Goal: Information Seeking & Learning: Learn about a topic

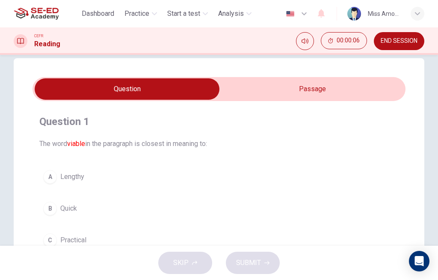
scroll to position [14, 0]
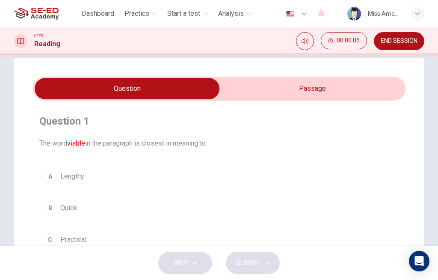
click at [328, 91] on input "checkbox" at bounding box center [126, 88] width 559 height 21
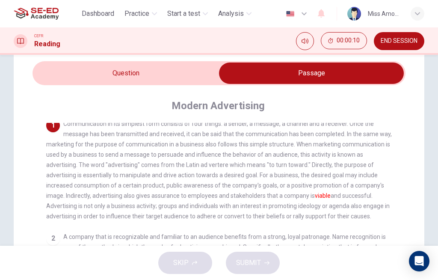
scroll to position [29, 0]
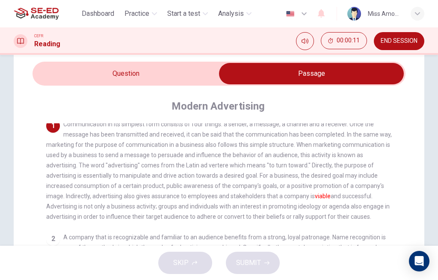
click at [164, 72] on input "checkbox" at bounding box center [311, 73] width 559 height 21
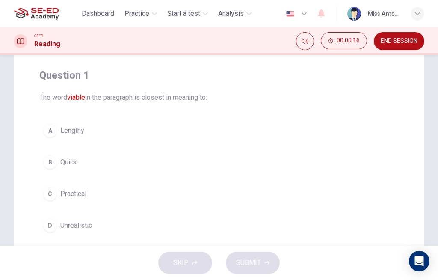
scroll to position [30, 0]
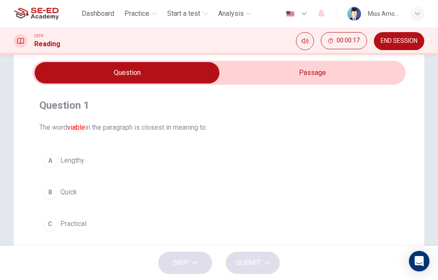
click at [302, 74] on input "checkbox" at bounding box center [126, 72] width 559 height 21
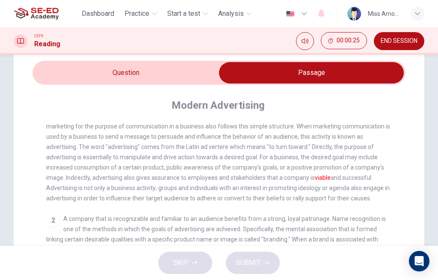
scroll to position [25, 0]
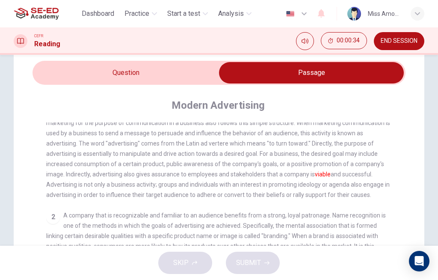
click at [157, 78] on input "checkbox" at bounding box center [311, 72] width 559 height 21
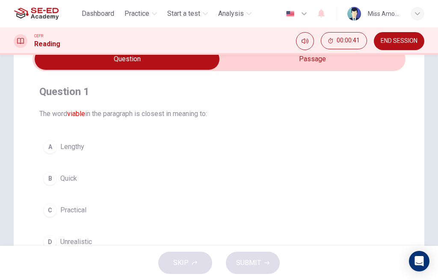
scroll to position [39, 0]
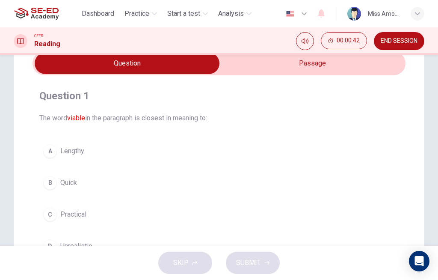
click at [345, 61] on input "checkbox" at bounding box center [126, 63] width 559 height 21
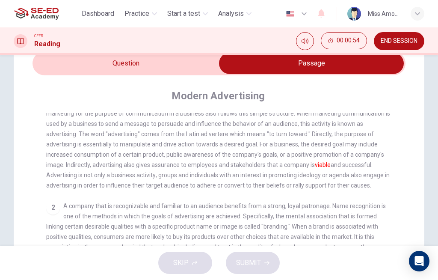
click at [145, 66] on input "checkbox" at bounding box center [311, 63] width 559 height 21
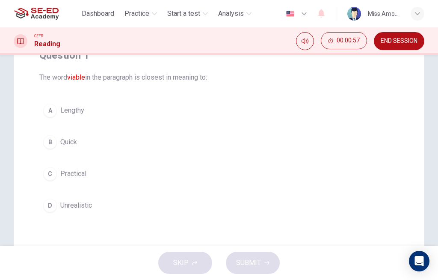
scroll to position [80, 0]
click at [53, 141] on div "B" at bounding box center [50, 142] width 14 height 14
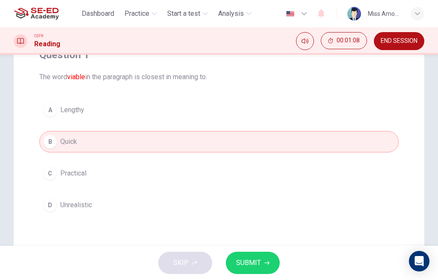
click at [259, 261] on span "SUBMIT" at bounding box center [248, 262] width 25 height 12
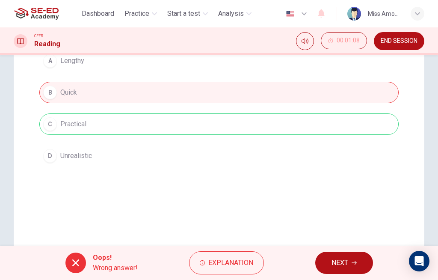
scroll to position [139, 0]
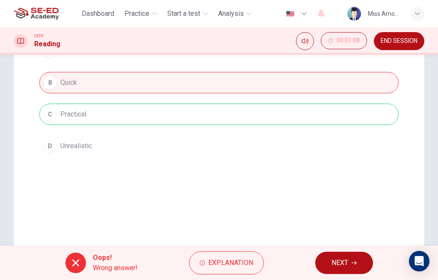
click at [245, 264] on span "Explanation" at bounding box center [230, 262] width 45 height 12
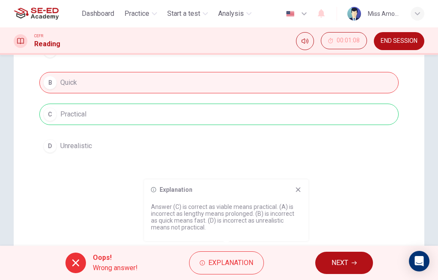
scroll to position [142, 0]
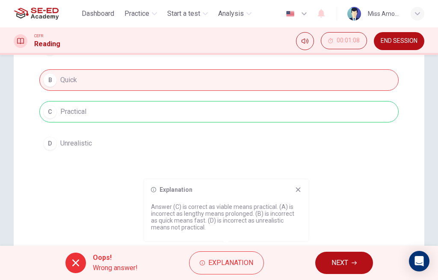
click at [298, 191] on icon at bounding box center [298, 189] width 7 height 7
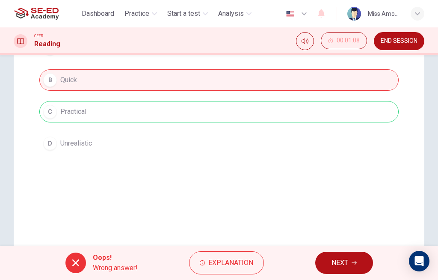
click at [334, 261] on span "NEXT" at bounding box center [339, 262] width 17 height 12
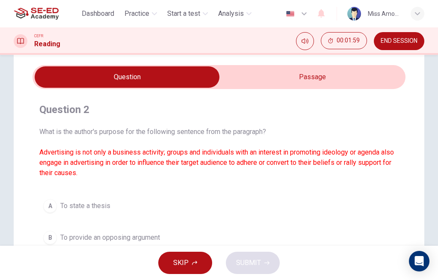
scroll to position [21, 0]
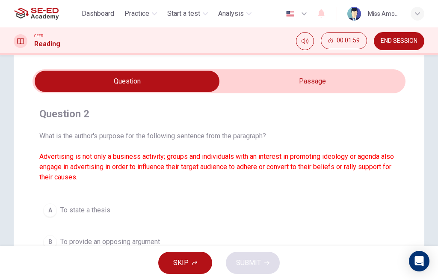
click at [331, 80] on input "checkbox" at bounding box center [126, 81] width 559 height 21
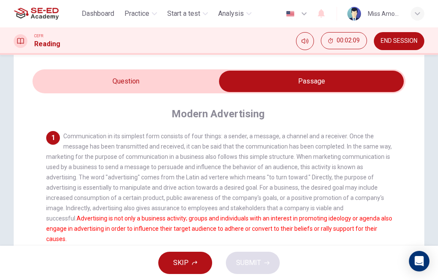
scroll to position [0, 0]
click at [95, 80] on input "checkbox" at bounding box center [311, 81] width 559 height 21
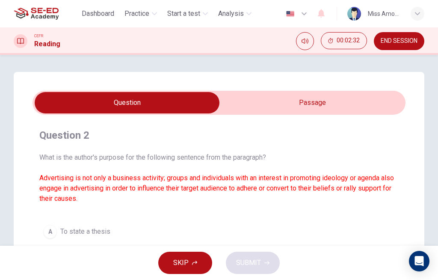
click at [280, 100] on input "checkbox" at bounding box center [126, 102] width 559 height 21
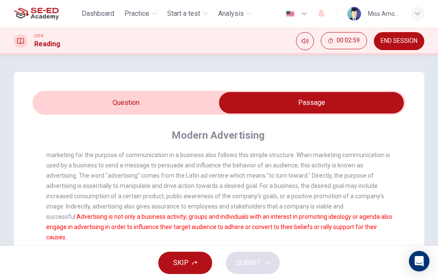
scroll to position [24, 0]
click at [156, 101] on input "checkbox" at bounding box center [311, 102] width 559 height 21
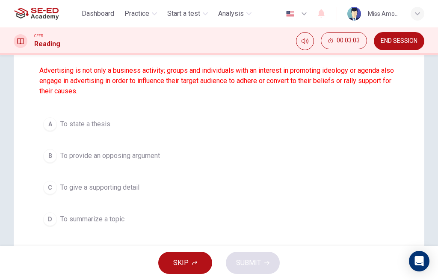
scroll to position [108, 0]
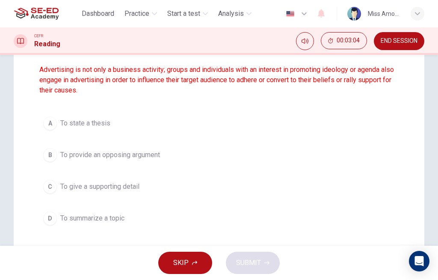
click at [50, 187] on div "C" at bounding box center [50, 187] width 14 height 14
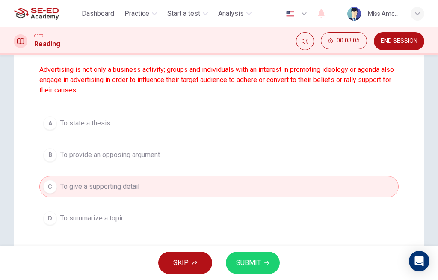
click at [262, 260] on button "SUBMIT" at bounding box center [253, 262] width 54 height 22
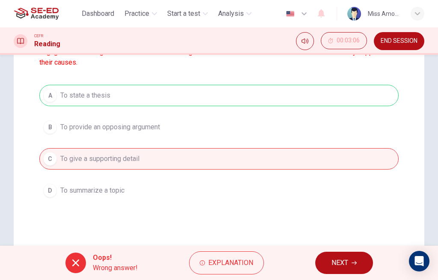
scroll to position [139, 0]
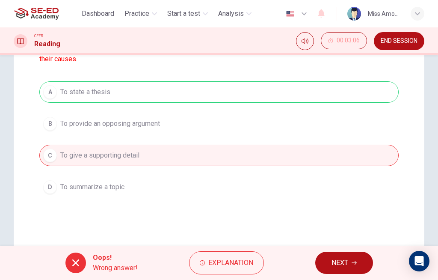
click at [253, 259] on button "Explanation" at bounding box center [226, 262] width 75 height 23
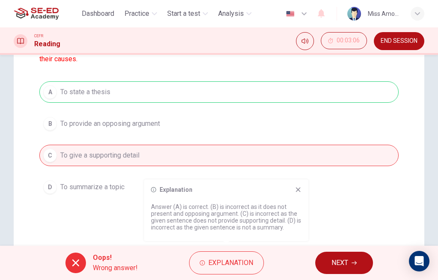
click at [299, 189] on icon at bounding box center [298, 189] width 7 height 7
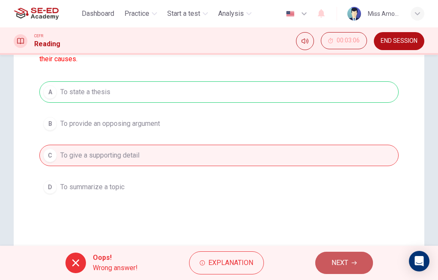
click at [338, 265] on span "NEXT" at bounding box center [339, 262] width 17 height 12
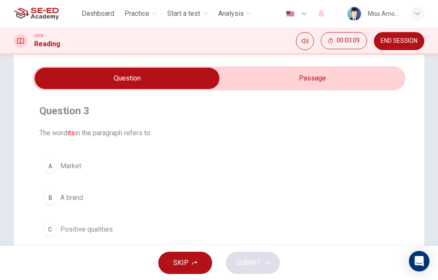
scroll to position [24, 0]
click at [361, 80] on input "checkbox" at bounding box center [126, 78] width 559 height 21
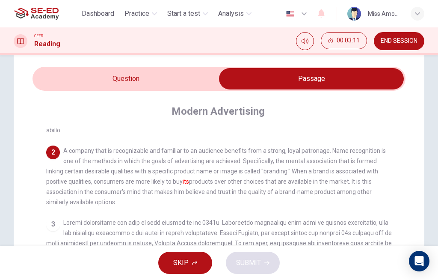
scroll to position [107, 0]
click at [124, 79] on input "checkbox" at bounding box center [311, 78] width 559 height 21
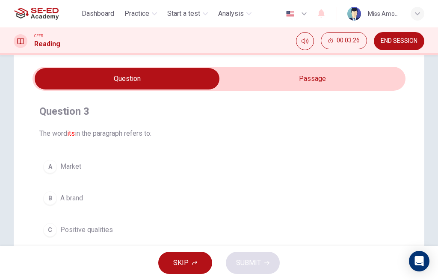
click at [86, 200] on button "B A brand" at bounding box center [218, 197] width 359 height 21
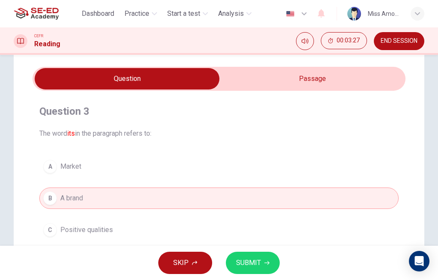
scroll to position [70, 0]
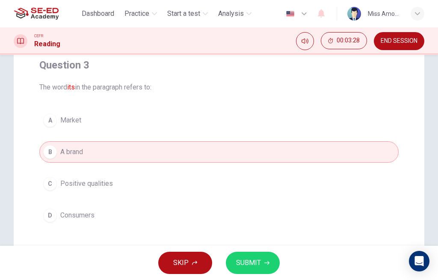
click at [259, 264] on span "SUBMIT" at bounding box center [248, 262] width 25 height 12
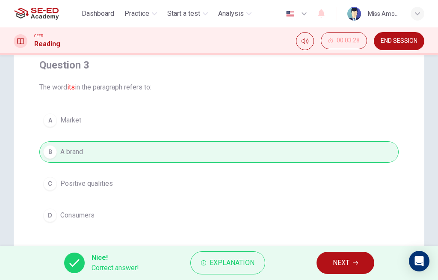
click at [342, 261] on span "NEXT" at bounding box center [341, 262] width 17 height 12
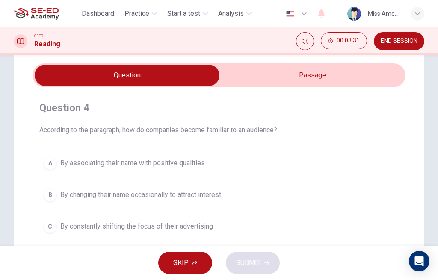
scroll to position [28, 0]
click at [316, 79] on input "checkbox" at bounding box center [126, 74] width 559 height 21
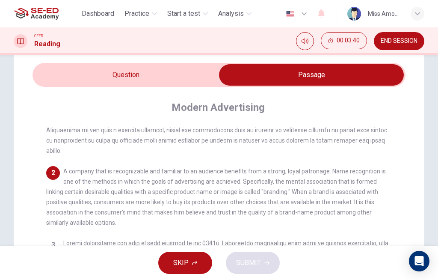
scroll to position [82, 0]
click at [174, 80] on input "checkbox" at bounding box center [311, 74] width 559 height 21
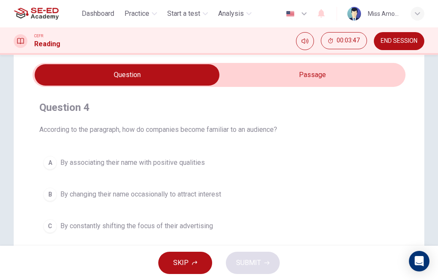
click at [347, 74] on input "checkbox" at bounding box center [126, 74] width 559 height 21
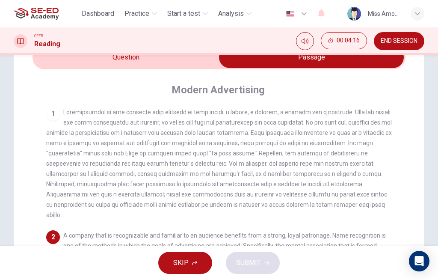
scroll to position [47, 0]
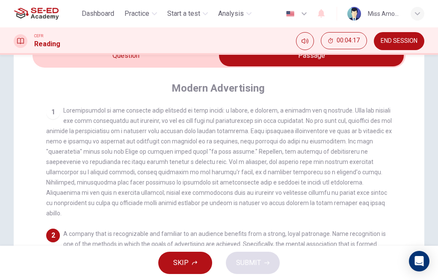
click at [177, 63] on input "checkbox" at bounding box center [311, 55] width 559 height 21
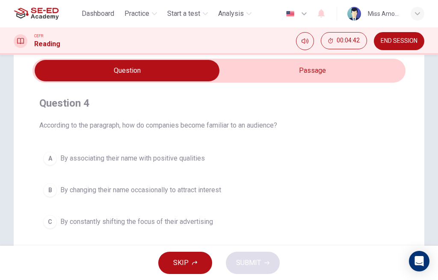
scroll to position [30, 0]
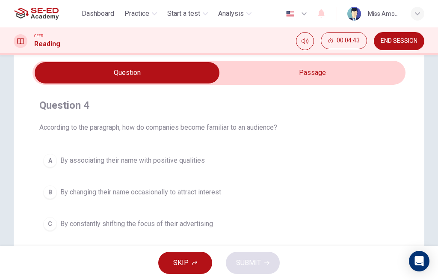
click at [347, 76] on input "checkbox" at bounding box center [126, 72] width 559 height 21
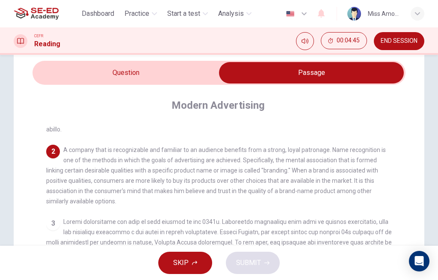
scroll to position [101, 0]
click at [170, 68] on input "checkbox" at bounding box center [311, 72] width 559 height 21
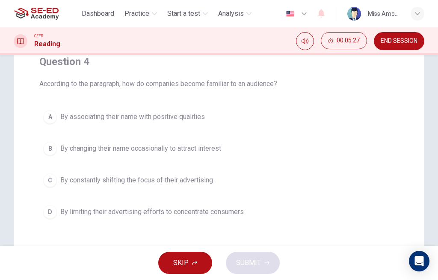
scroll to position [74, 0]
click at [192, 121] on span "By associating their name with positive qualities" at bounding box center [132, 116] width 144 height 10
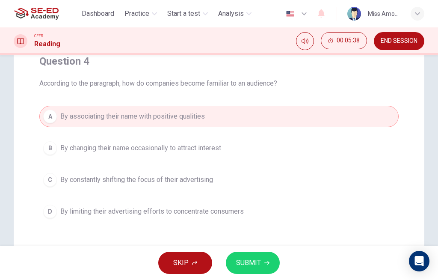
click at [260, 259] on button "SUBMIT" at bounding box center [253, 262] width 54 height 22
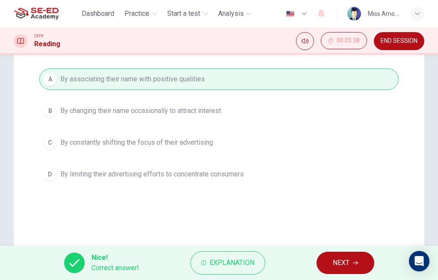
scroll to position [111, 0]
click at [347, 261] on span "NEXT" at bounding box center [341, 262] width 17 height 12
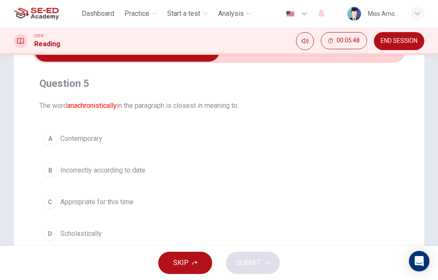
scroll to position [34, 0]
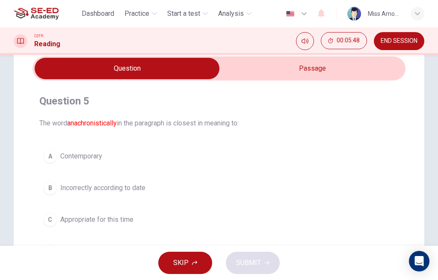
click at [288, 64] on input "checkbox" at bounding box center [126, 68] width 559 height 21
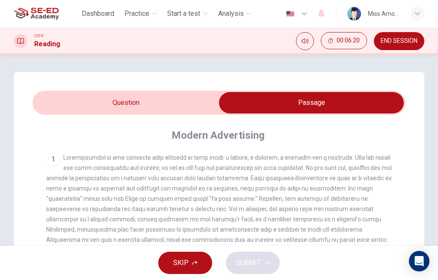
scroll to position [0, 0]
click at [149, 103] on input "checkbox" at bounding box center [311, 102] width 559 height 21
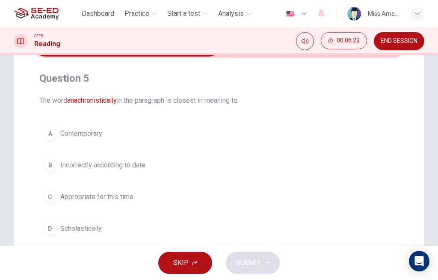
scroll to position [59, 0]
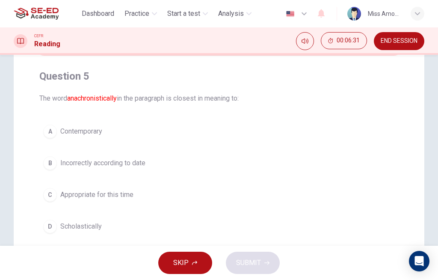
click at [130, 194] on span "Appropriate for this time" at bounding box center [96, 194] width 73 height 10
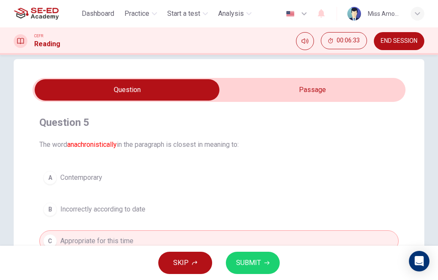
scroll to position [9, 0]
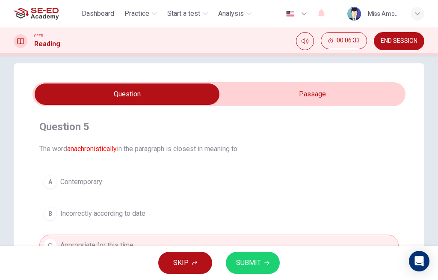
click at [328, 92] on input "checkbox" at bounding box center [126, 93] width 559 height 21
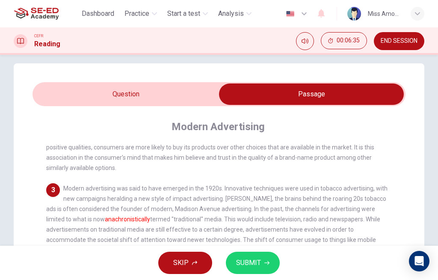
scroll to position [162, 0]
click at [150, 94] on input "checkbox" at bounding box center [311, 93] width 559 height 21
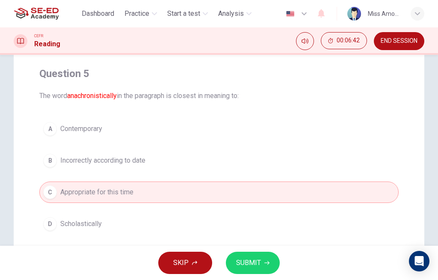
scroll to position [62, 0]
click at [266, 263] on icon "button" at bounding box center [266, 262] width 5 height 5
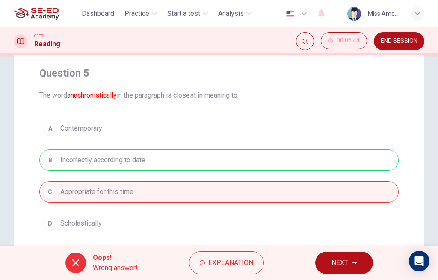
click at [244, 262] on span "Explanation" at bounding box center [230, 262] width 45 height 12
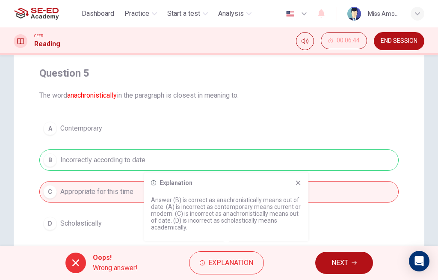
click at [300, 185] on icon at bounding box center [298, 182] width 7 height 7
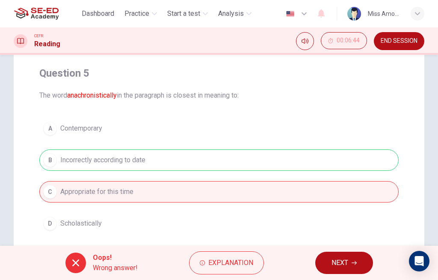
click at [340, 263] on span "NEXT" at bounding box center [339, 262] width 17 height 12
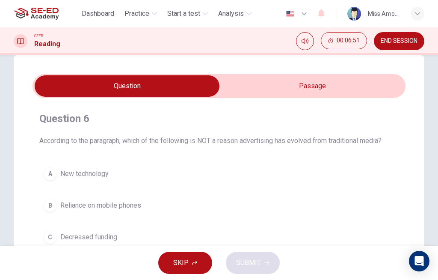
scroll to position [15, 0]
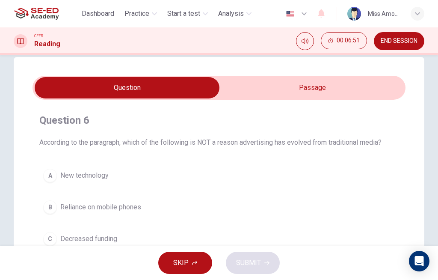
click at [336, 85] on input "checkbox" at bounding box center [126, 87] width 559 height 21
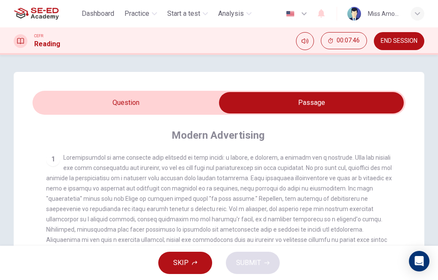
scroll to position [0, 0]
click at [141, 97] on input "checkbox" at bounding box center [311, 102] width 559 height 21
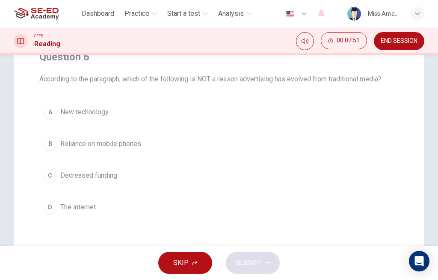
scroll to position [79, 0]
click at [99, 175] on span "Decreased funding" at bounding box center [88, 174] width 57 height 10
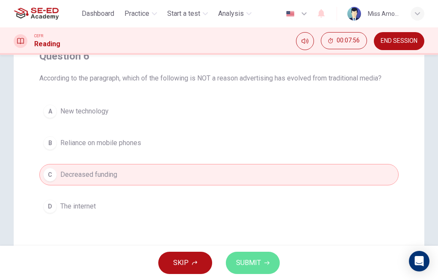
click at [259, 259] on span "SUBMIT" at bounding box center [248, 262] width 25 height 12
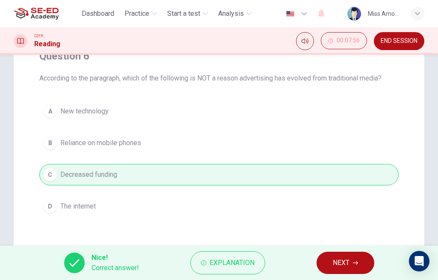
click at [345, 264] on span "NEXT" at bounding box center [341, 262] width 17 height 12
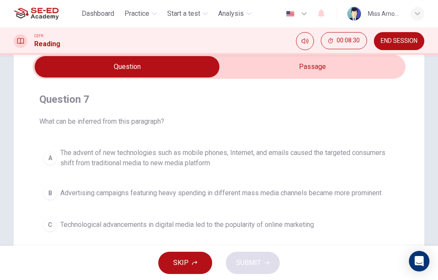
scroll to position [35, 0]
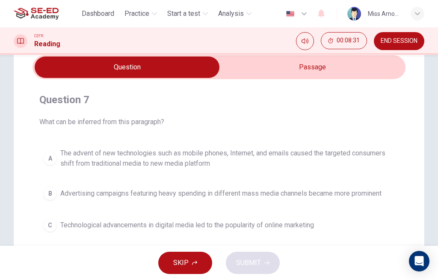
click at [342, 68] on input "checkbox" at bounding box center [126, 66] width 559 height 21
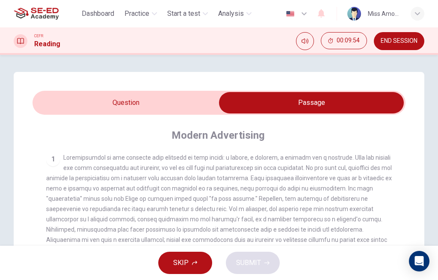
scroll to position [0, 0]
click at [138, 103] on input "checkbox" at bounding box center [311, 102] width 559 height 21
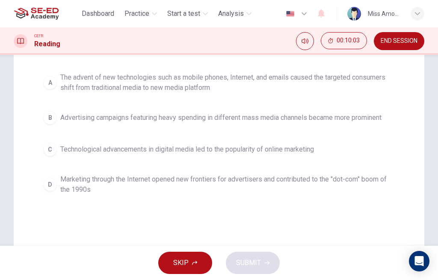
scroll to position [110, 0]
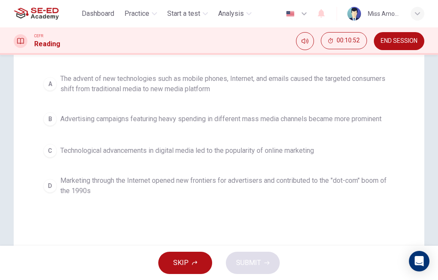
click at [82, 79] on span "The advent of new technologies such as mobile phones, Internet, and emails caus…" at bounding box center [227, 84] width 334 height 21
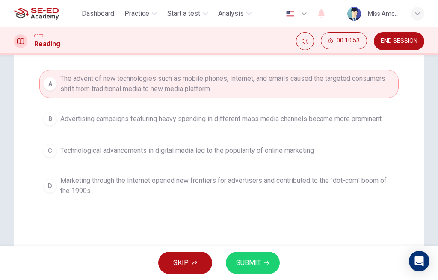
click at [261, 264] on button "SUBMIT" at bounding box center [253, 262] width 54 height 22
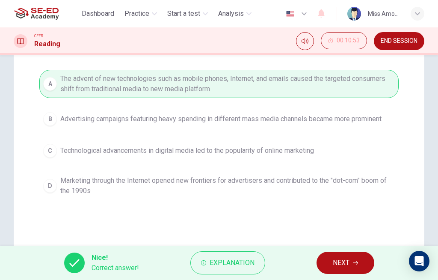
click at [350, 260] on button "NEXT" at bounding box center [345, 262] width 58 height 22
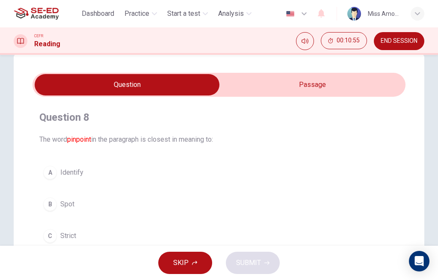
scroll to position [17, 0]
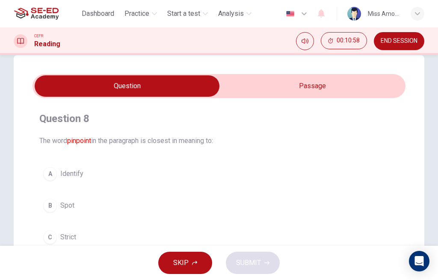
click at [295, 83] on input "checkbox" at bounding box center [126, 85] width 559 height 21
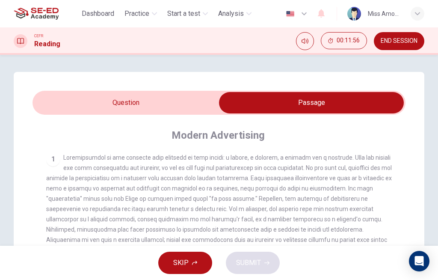
scroll to position [0, 0]
click at [158, 100] on input "checkbox" at bounding box center [311, 102] width 559 height 21
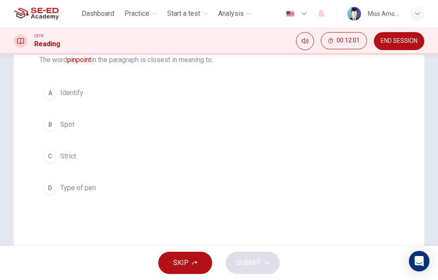
scroll to position [95, 0]
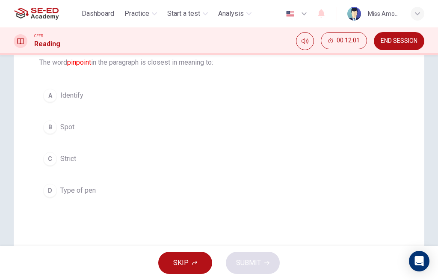
click at [89, 96] on button "A Identify" at bounding box center [218, 95] width 359 height 21
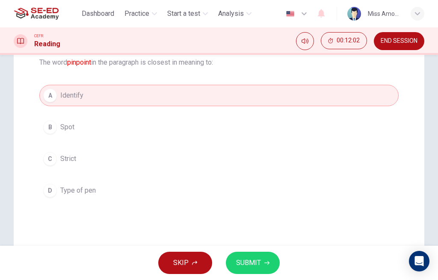
click at [253, 262] on span "SUBMIT" at bounding box center [248, 262] width 25 height 12
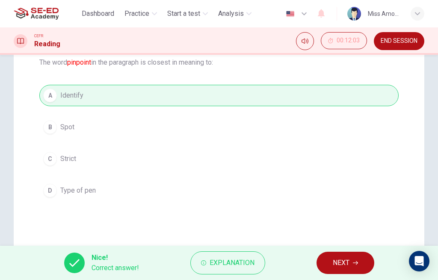
click at [344, 261] on span "NEXT" at bounding box center [341, 262] width 17 height 12
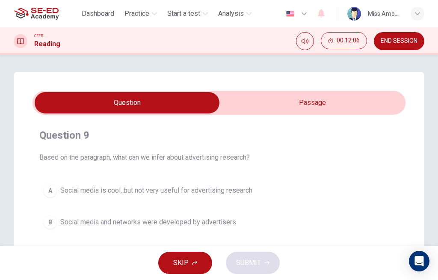
scroll to position [0, 0]
click at [311, 105] on input "checkbox" at bounding box center [126, 102] width 559 height 21
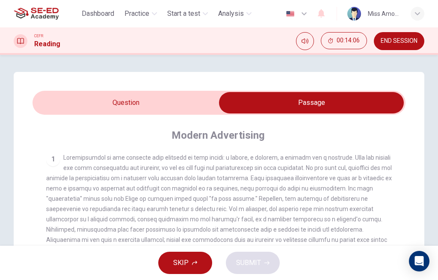
click at [153, 107] on input "checkbox" at bounding box center [311, 102] width 559 height 21
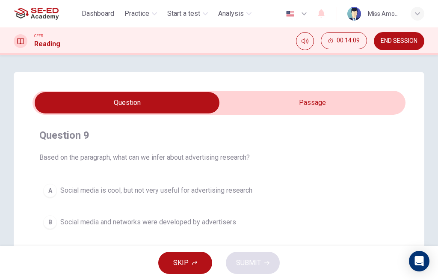
click at [314, 99] on input "checkbox" at bounding box center [126, 102] width 559 height 21
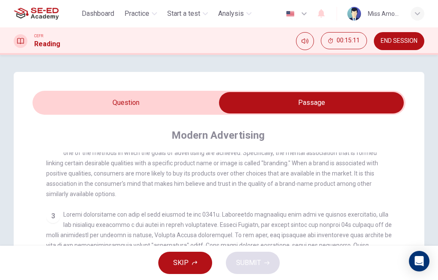
click at [141, 102] on input "checkbox" at bounding box center [311, 102] width 559 height 21
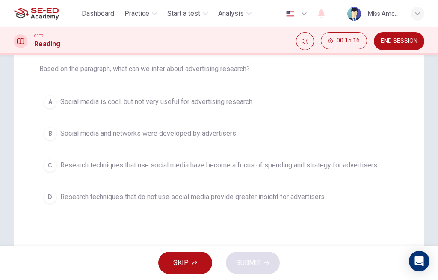
scroll to position [89, 0]
click at [254, 159] on button "C Research techniques that use social media have become a focus of spending and…" at bounding box center [218, 164] width 359 height 21
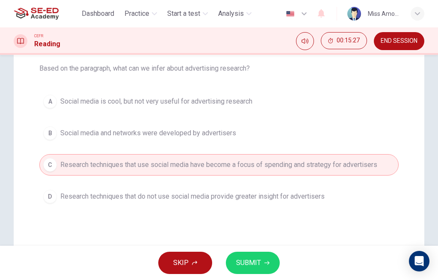
click at [255, 260] on span "SUBMIT" at bounding box center [248, 262] width 25 height 12
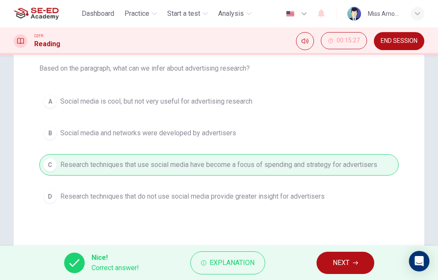
click at [350, 262] on button "NEXT" at bounding box center [345, 262] width 58 height 22
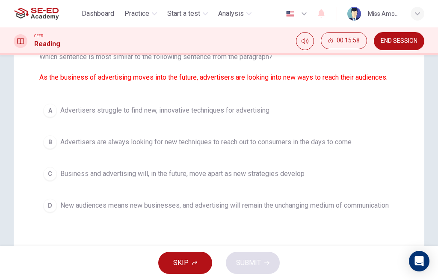
scroll to position [100, 0]
click at [132, 144] on span "Advertisers are always looking for new techniques to reach out to consumers in …" at bounding box center [205, 142] width 291 height 10
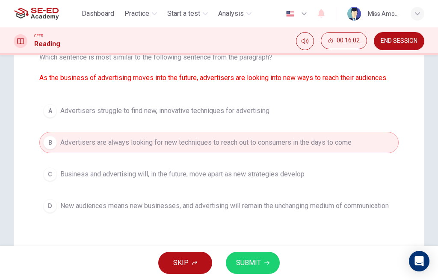
click at [248, 265] on span "SUBMIT" at bounding box center [248, 262] width 25 height 12
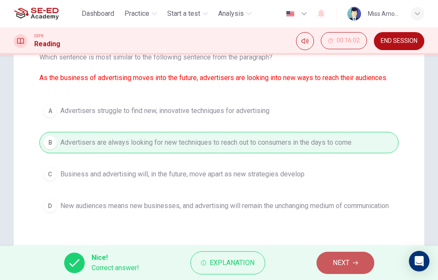
click at [341, 256] on span "NEXT" at bounding box center [341, 262] width 17 height 12
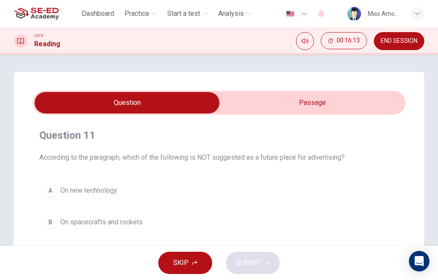
scroll to position [0, 0]
click at [338, 96] on input "checkbox" at bounding box center [126, 102] width 559 height 21
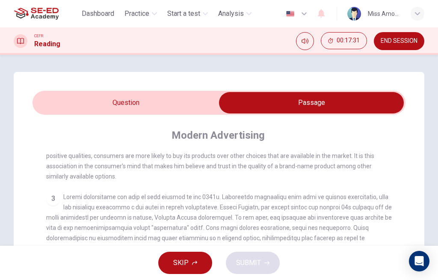
click at [135, 98] on input "checkbox" at bounding box center [311, 102] width 559 height 21
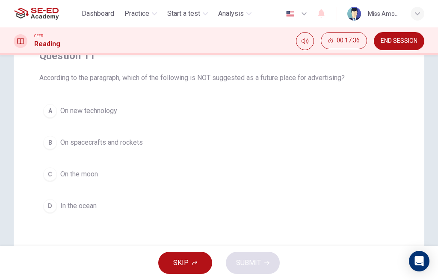
scroll to position [77, 0]
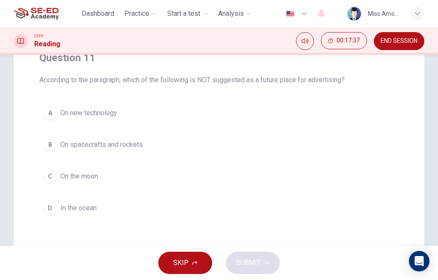
click at [97, 209] on span "In the ocean" at bounding box center [78, 208] width 36 height 10
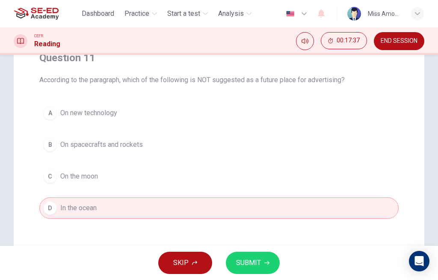
click at [256, 264] on span "SUBMIT" at bounding box center [248, 262] width 25 height 12
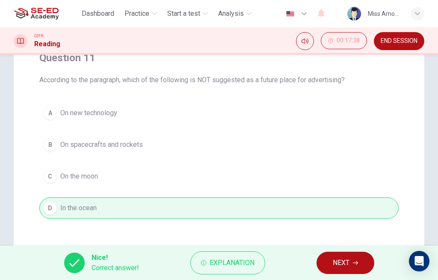
click at [340, 263] on span "NEXT" at bounding box center [341, 262] width 17 height 12
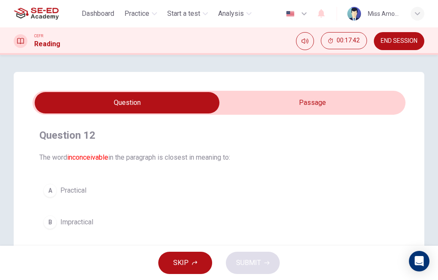
scroll to position [0, 0]
click at [345, 106] on input "checkbox" at bounding box center [126, 102] width 559 height 21
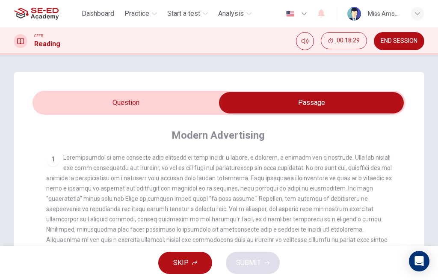
scroll to position [0, 0]
click at [96, 103] on input "checkbox" at bounding box center [311, 102] width 559 height 21
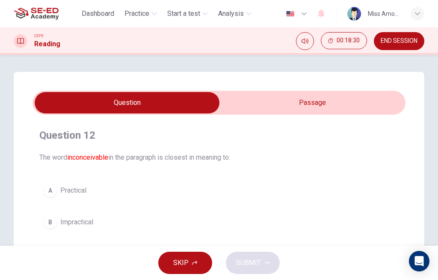
click at [354, 98] on input "checkbox" at bounding box center [126, 102] width 559 height 21
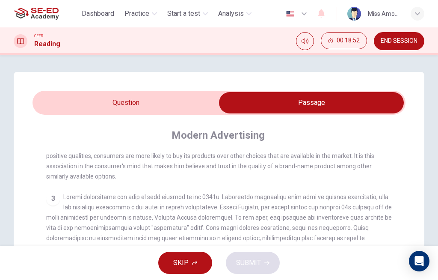
click at [129, 96] on input "checkbox" at bounding box center [311, 102] width 559 height 21
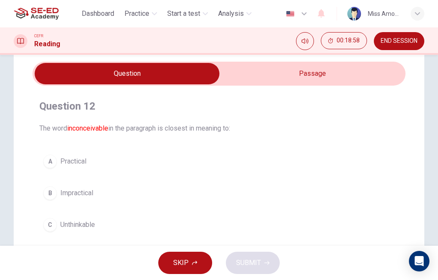
scroll to position [27, 0]
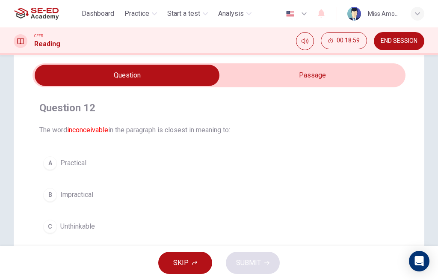
click at [268, 74] on input "checkbox" at bounding box center [126, 75] width 559 height 21
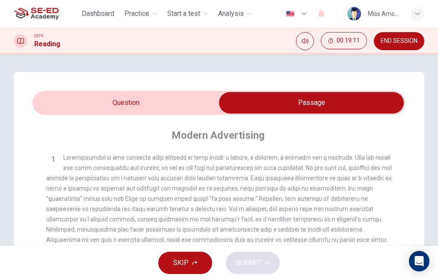
scroll to position [0, 0]
click at [143, 100] on input "checkbox" at bounding box center [311, 102] width 559 height 21
checkbox input "false"
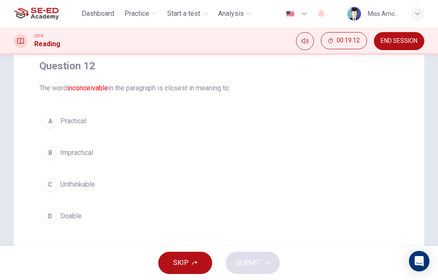
scroll to position [70, 0]
click at [95, 187] on span "Unthinkable" at bounding box center [77, 184] width 35 height 10
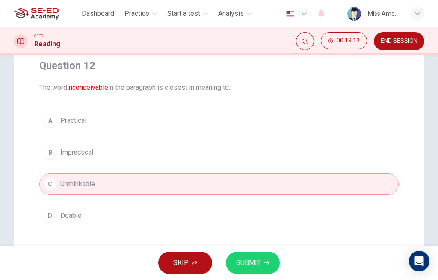
click at [255, 259] on span "SUBMIT" at bounding box center [248, 262] width 25 height 12
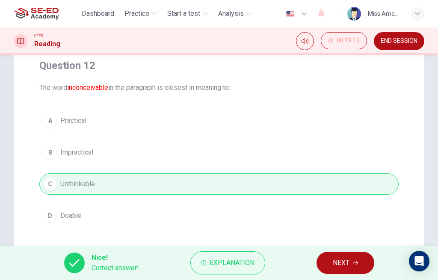
click at [349, 264] on span "NEXT" at bounding box center [341, 262] width 17 height 12
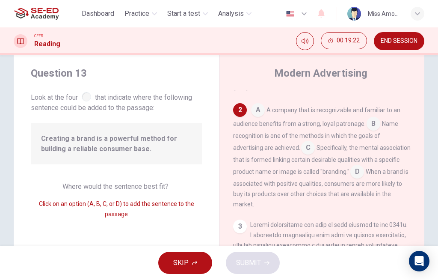
scroll to position [213, 0]
click at [301, 149] on input at bounding box center [308, 148] width 14 height 14
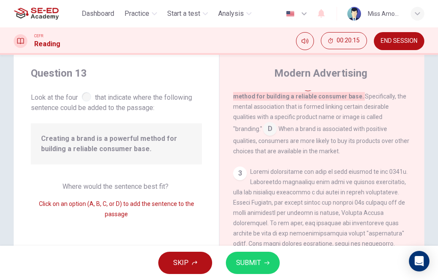
scroll to position [246, 0]
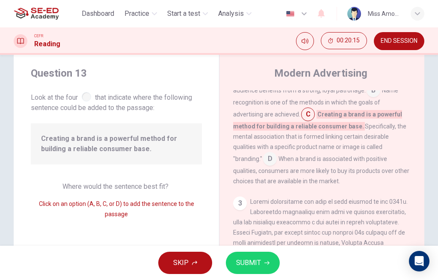
click at [277, 153] on input at bounding box center [270, 160] width 14 height 14
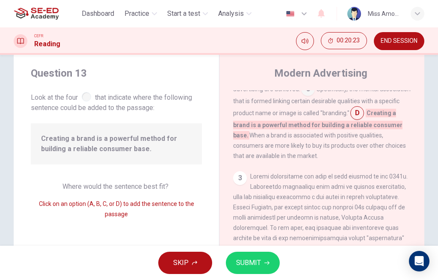
scroll to position [272, 0]
click at [267, 259] on button "SUBMIT" at bounding box center [253, 262] width 54 height 22
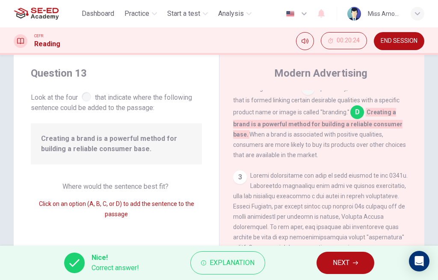
click at [352, 258] on button "NEXT" at bounding box center [345, 262] width 58 height 22
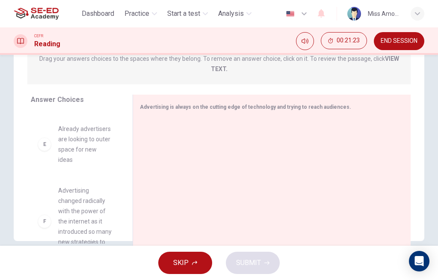
scroll to position [129, 0]
click at [47, 137] on div "E" at bounding box center [45, 144] width 14 height 14
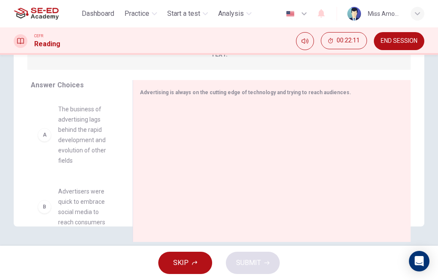
scroll to position [0, 0]
click at [46, 134] on div "A" at bounding box center [45, 135] width 14 height 14
click at [47, 132] on div "A" at bounding box center [45, 135] width 14 height 14
click at [46, 139] on div "A The business of advertising lags behind the rapid development and evolution o…" at bounding box center [75, 163] width 88 height 132
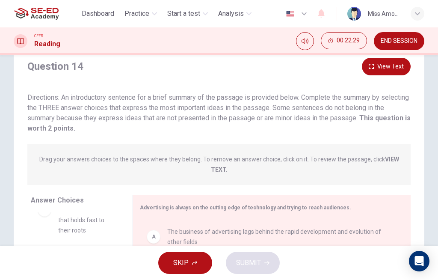
scroll to position [28, 0]
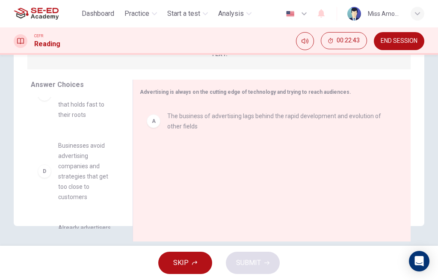
click at [33, 140] on div "D Businesses avoid advertising companies and strategies that get too close to c…" at bounding box center [75, 170] width 88 height 75
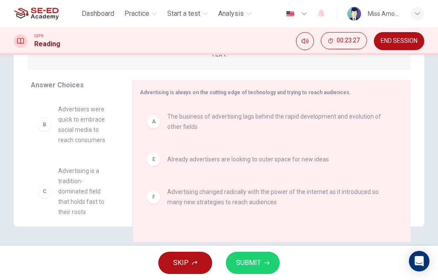
scroll to position [0, 0]
click at [252, 264] on span "SUBMIT" at bounding box center [248, 262] width 25 height 12
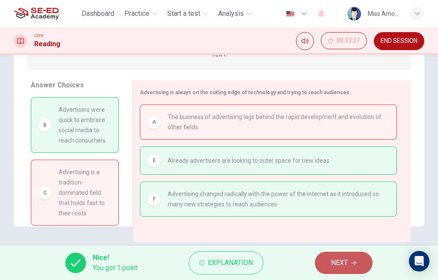
click at [341, 263] on span "NEXT" at bounding box center [339, 262] width 17 height 12
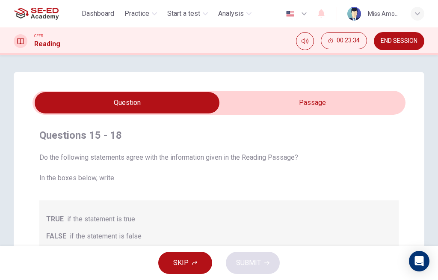
click at [312, 96] on input "checkbox" at bounding box center [126, 102] width 559 height 21
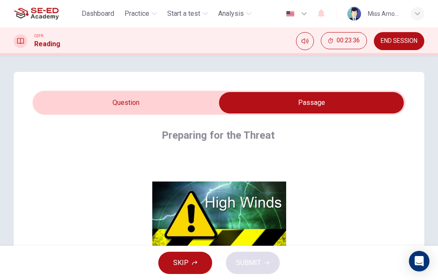
click at [133, 102] on input "checkbox" at bounding box center [311, 102] width 559 height 21
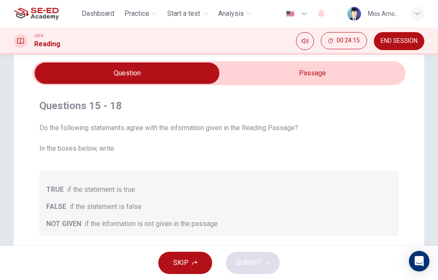
scroll to position [27, 0]
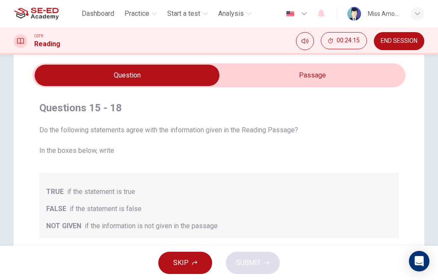
click at [336, 72] on input "checkbox" at bounding box center [126, 75] width 559 height 21
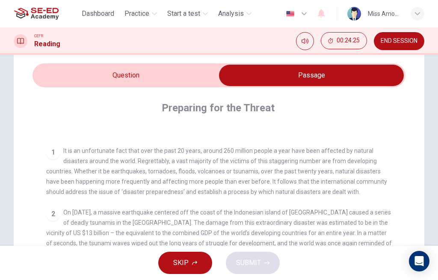
scroll to position [139, 0]
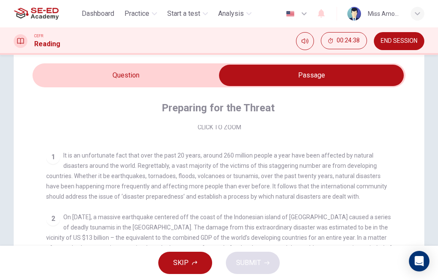
click at [167, 75] on input "checkbox" at bounding box center [311, 75] width 559 height 21
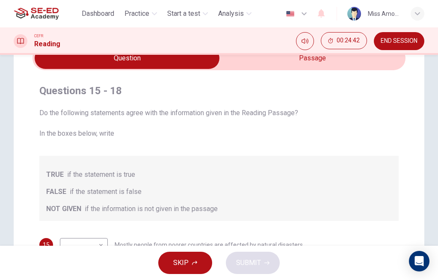
scroll to position [44, 0]
click at [342, 65] on input "checkbox" at bounding box center [126, 57] width 559 height 21
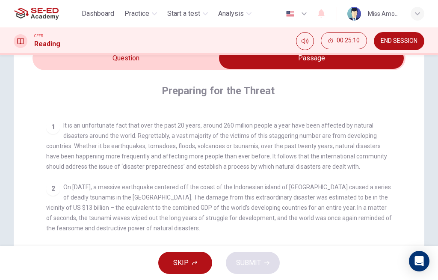
scroll to position [152, 0]
click at [133, 65] on input "checkbox" at bounding box center [311, 57] width 559 height 21
checkbox input "false"
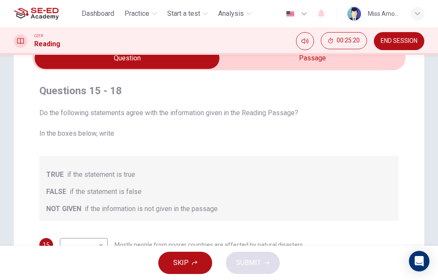
scroll to position [76, 0]
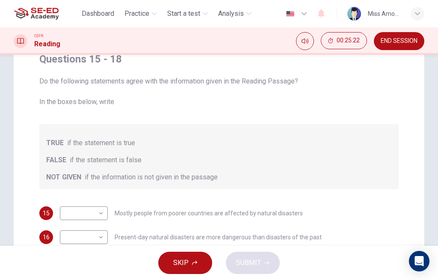
click at [91, 215] on body "This site uses cookies, as explained in our Privacy Policy . If you agree to th…" at bounding box center [219, 140] width 438 height 280
click at [75, 239] on li "FALSE" at bounding box center [84, 240] width 48 height 14
type input "FALSE"
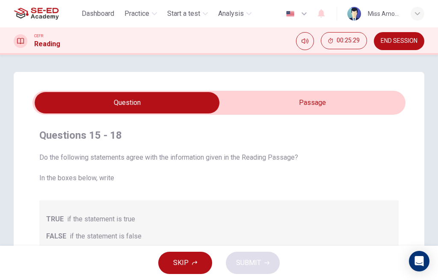
scroll to position [0, 0]
click at [346, 106] on input "checkbox" at bounding box center [126, 102] width 559 height 21
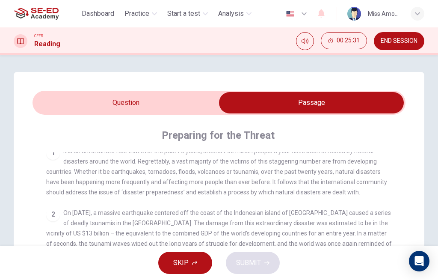
scroll to position [171, 0]
click at [147, 98] on input "checkbox" at bounding box center [311, 102] width 559 height 21
checkbox input "false"
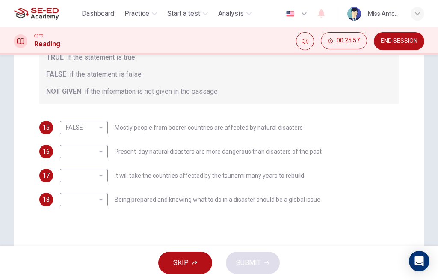
scroll to position [162, 0]
click at [96, 152] on body "This site uses cookies, as explained in our Privacy Policy . If you agree to th…" at bounding box center [219, 140] width 438 height 280
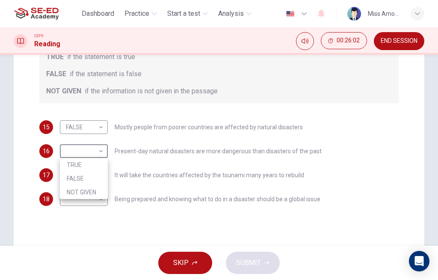
click at [92, 166] on li "TRUE" at bounding box center [84, 165] width 48 height 14
type input "TRUE"
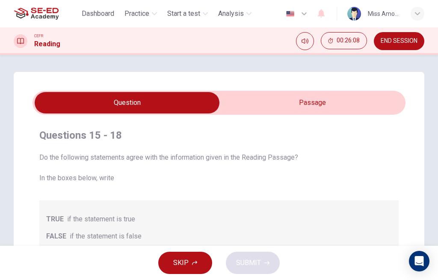
scroll to position [0, 0]
click at [321, 102] on input "checkbox" at bounding box center [126, 102] width 559 height 21
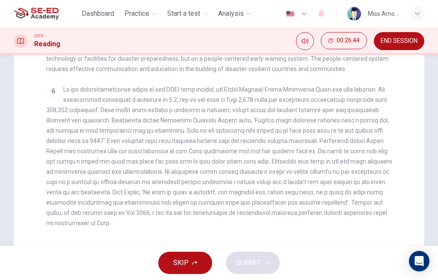
scroll to position [220, 0]
click at [339, 183] on span at bounding box center [218, 156] width 345 height 140
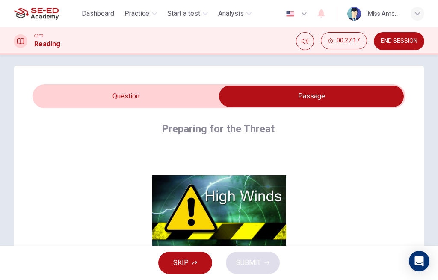
scroll to position [3, 0]
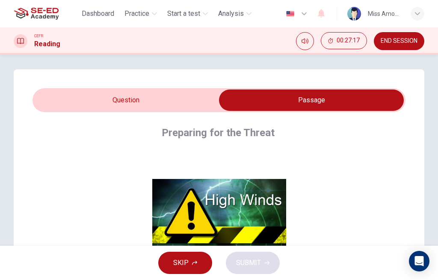
click at [101, 101] on input "checkbox" at bounding box center [311, 99] width 559 height 21
checkbox input "false"
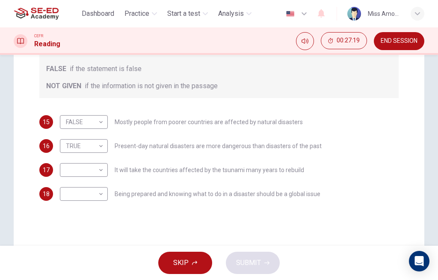
scroll to position [174, 0]
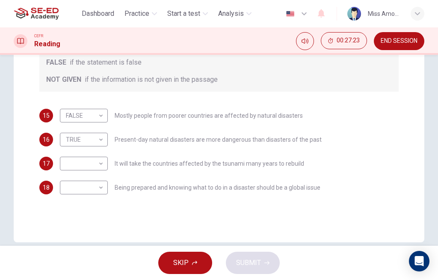
click at [89, 165] on body "This site uses cookies, as explained in our Privacy Policy . If you agree to th…" at bounding box center [219, 140] width 438 height 280
click at [84, 205] on li "NOT GIVEN" at bounding box center [84, 204] width 48 height 14
type input "NOT GIVEN"
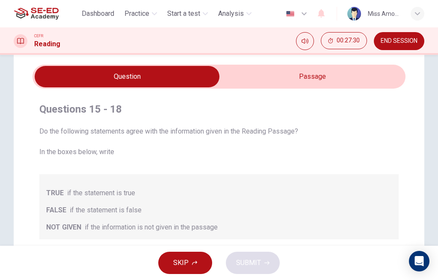
scroll to position [17, 0]
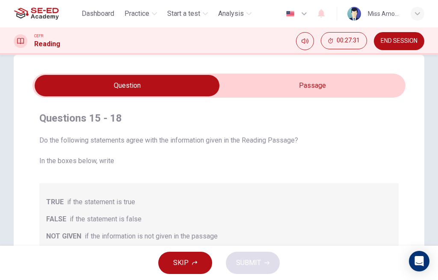
click at [365, 85] on input "checkbox" at bounding box center [126, 85] width 559 height 21
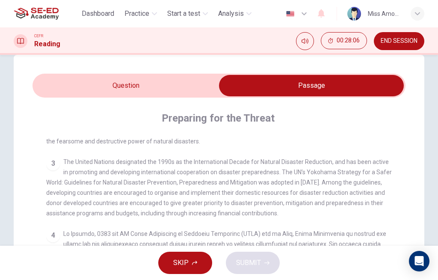
scroll to position [265, 0]
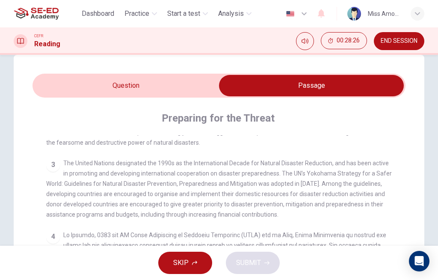
click at [136, 80] on input "checkbox" at bounding box center [311, 85] width 559 height 21
checkbox input "false"
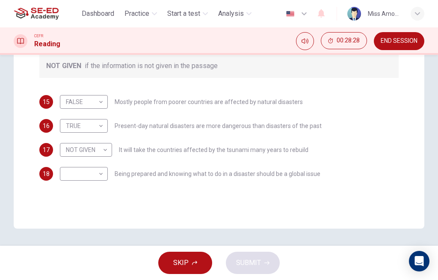
scroll to position [187, 0]
click at [97, 180] on body "This site uses cookies, as explained in our Privacy Policy . If you agree to th…" at bounding box center [219, 140] width 438 height 280
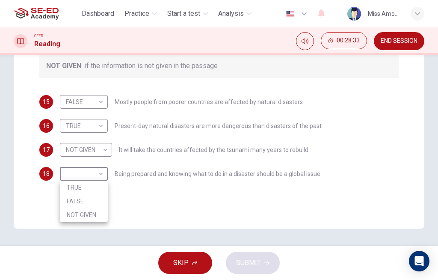
click at [89, 190] on li "TRUE" at bounding box center [84, 187] width 48 height 14
type input "TRUE"
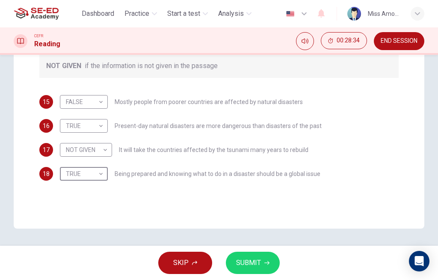
click at [250, 263] on span "SUBMIT" at bounding box center [248, 262] width 25 height 12
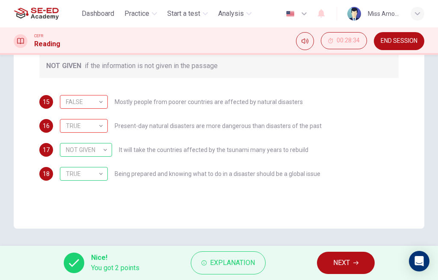
click at [233, 262] on span "Explanation" at bounding box center [232, 262] width 45 height 12
click at [335, 266] on span "NEXT" at bounding box center [341, 262] width 17 height 12
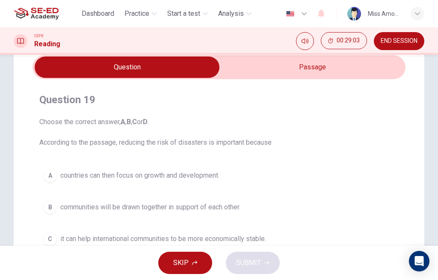
scroll to position [32, 0]
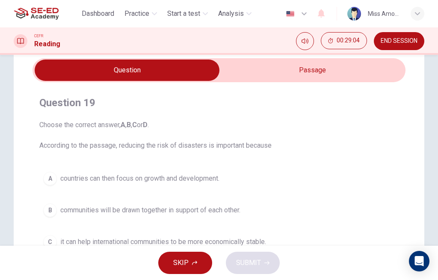
click at [342, 71] on input "checkbox" at bounding box center [126, 69] width 559 height 21
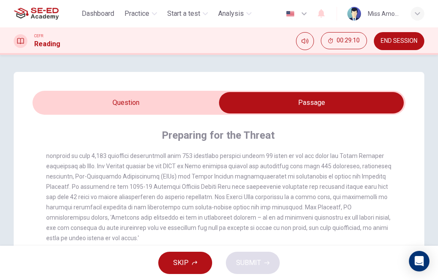
scroll to position [0, 0]
click at [144, 100] on input "checkbox" at bounding box center [311, 102] width 559 height 21
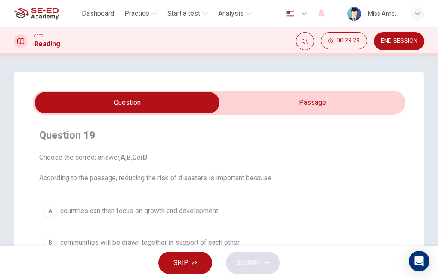
click at [324, 102] on input "checkbox" at bounding box center [126, 102] width 559 height 21
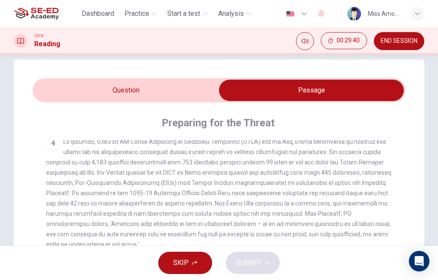
scroll to position [3, 0]
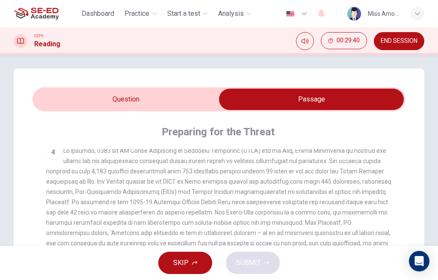
click at [183, 97] on input "checkbox" at bounding box center [311, 98] width 559 height 21
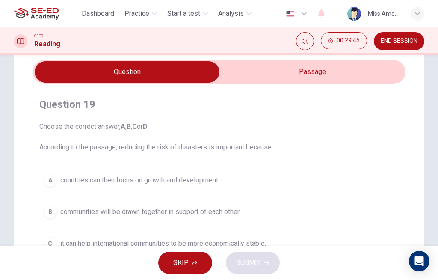
scroll to position [31, 0]
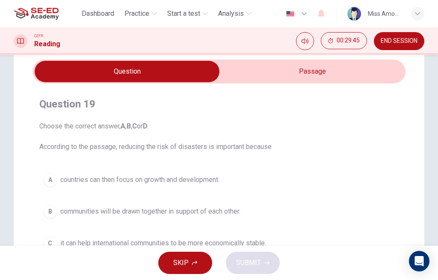
click at [316, 65] on input "checkbox" at bounding box center [126, 71] width 559 height 21
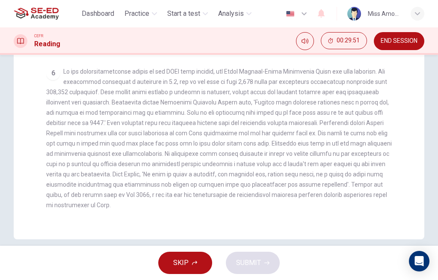
scroll to position [245, 0]
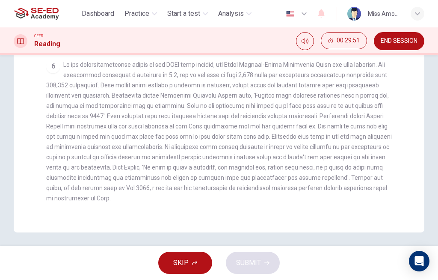
click at [335, 160] on div "6" at bounding box center [219, 131] width 346 height 144
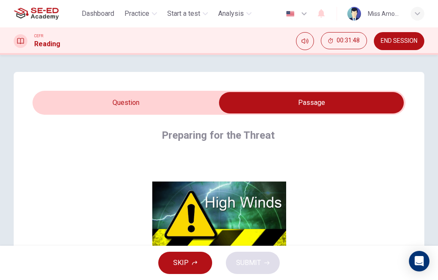
scroll to position [0, 0]
click at [151, 100] on input "checkbox" at bounding box center [311, 102] width 559 height 21
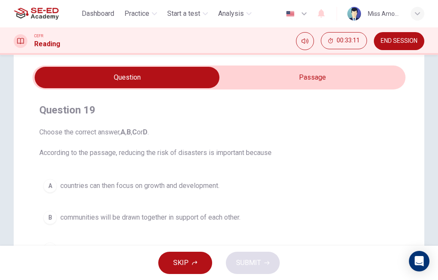
scroll to position [28, 0]
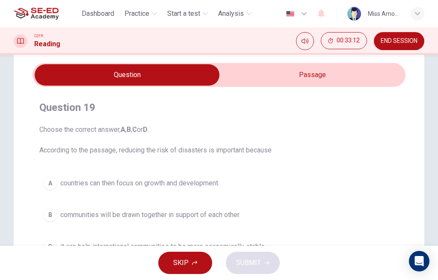
click at [278, 70] on input "checkbox" at bounding box center [126, 74] width 559 height 21
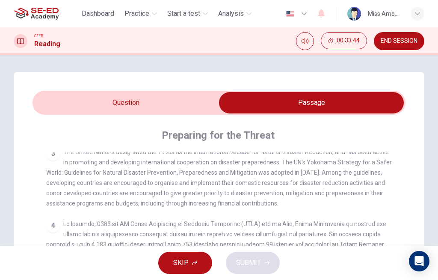
scroll to position [0, 0]
click at [150, 98] on input "checkbox" at bounding box center [311, 102] width 559 height 21
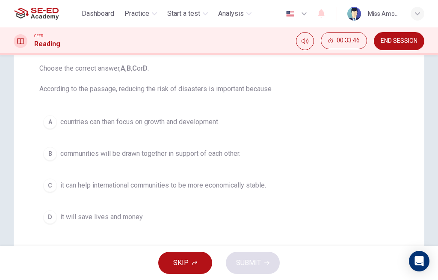
scroll to position [94, 0]
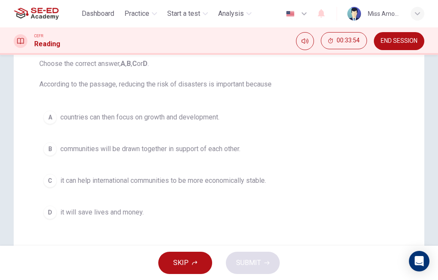
click at [103, 180] on span "it can help international communities to be more economically stable." at bounding box center [163, 180] width 206 height 10
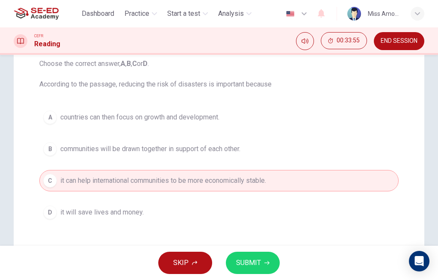
click at [252, 264] on span "SUBMIT" at bounding box center [248, 262] width 25 height 12
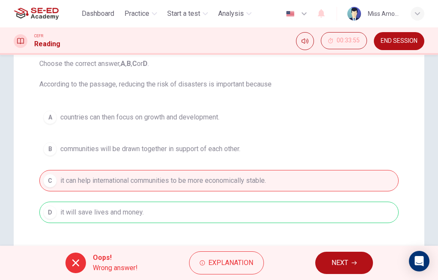
click at [350, 260] on button "NEXT" at bounding box center [344, 262] width 58 height 22
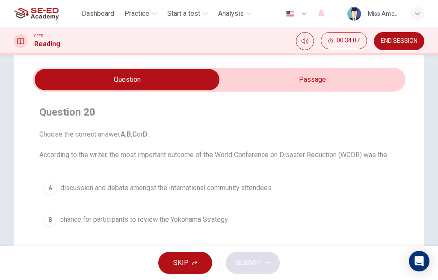
scroll to position [17, 0]
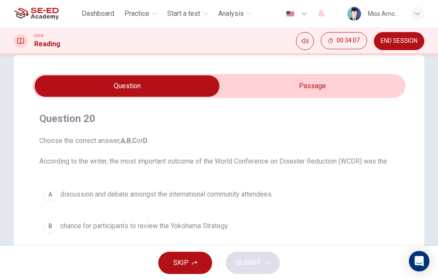
click at [330, 89] on input "checkbox" at bounding box center [126, 85] width 559 height 21
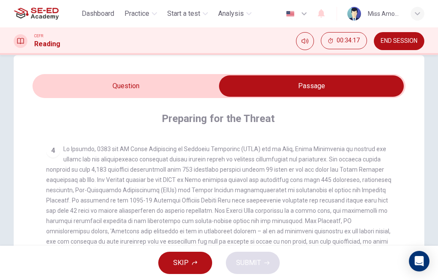
scroll to position [351, 0]
click at [169, 83] on input "checkbox" at bounding box center [311, 85] width 559 height 21
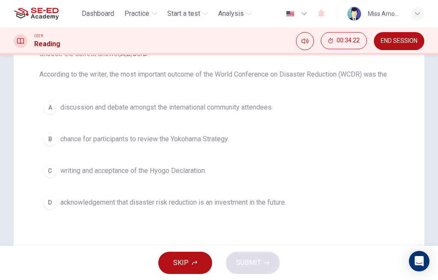
scroll to position [102, 0]
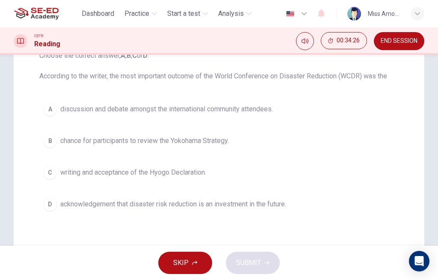
click at [241, 106] on span "discussion and debate amongst the international community attendees." at bounding box center [166, 109] width 212 height 10
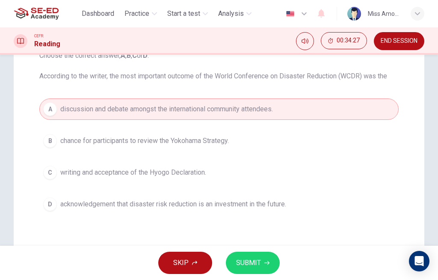
click at [259, 263] on span "SUBMIT" at bounding box center [248, 262] width 25 height 12
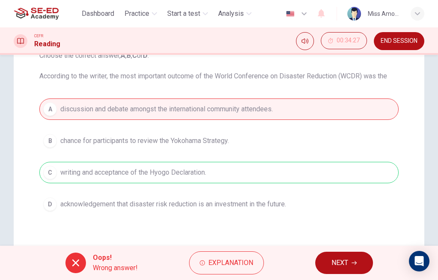
click at [351, 263] on button "NEXT" at bounding box center [344, 262] width 58 height 22
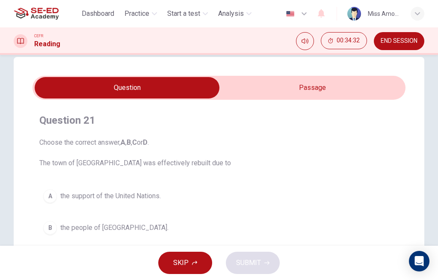
scroll to position [15, 0]
click at [348, 81] on input "checkbox" at bounding box center [126, 87] width 559 height 21
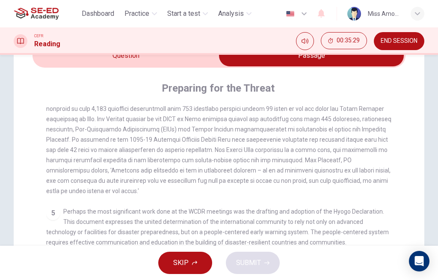
scroll to position [47, 0]
click at [104, 65] on input "checkbox" at bounding box center [311, 55] width 559 height 21
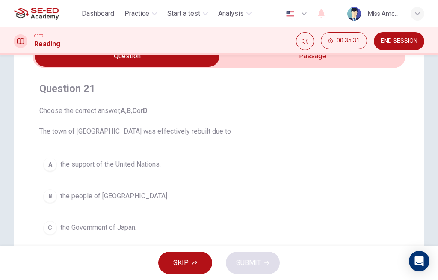
click at [329, 65] on input "checkbox" at bounding box center [126, 55] width 559 height 21
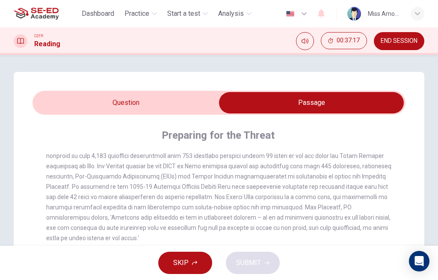
scroll to position [0, 0]
click at [118, 102] on input "checkbox" at bounding box center [311, 102] width 559 height 21
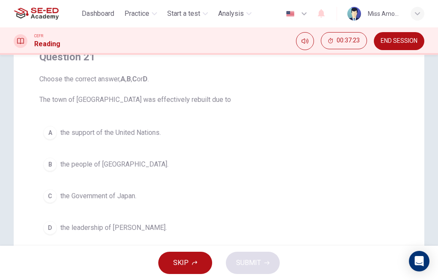
scroll to position [77, 0]
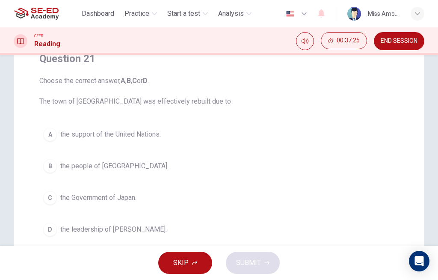
click at [104, 165] on span "the people of [GEOGRAPHIC_DATA]." at bounding box center [114, 166] width 108 height 10
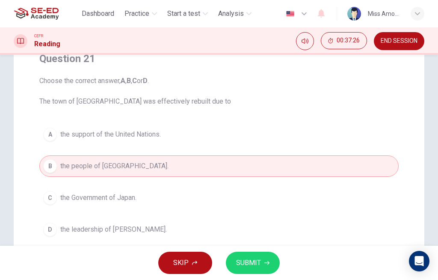
click at [243, 260] on span "SUBMIT" at bounding box center [248, 262] width 25 height 12
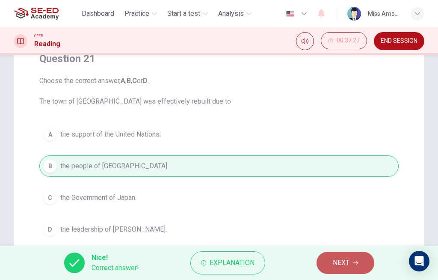
click at [343, 259] on span "NEXT" at bounding box center [341, 262] width 17 height 12
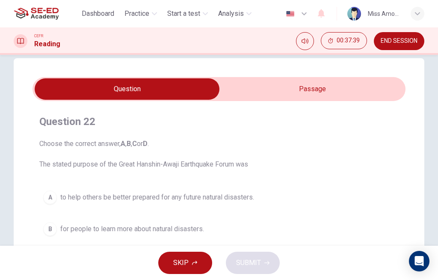
scroll to position [12, 0]
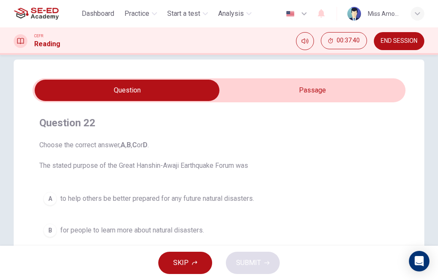
click at [330, 90] on input "checkbox" at bounding box center [126, 90] width 559 height 21
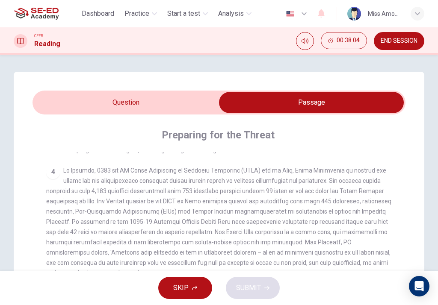
scroll to position [0, 0]
click at [133, 99] on input "checkbox" at bounding box center [311, 102] width 559 height 21
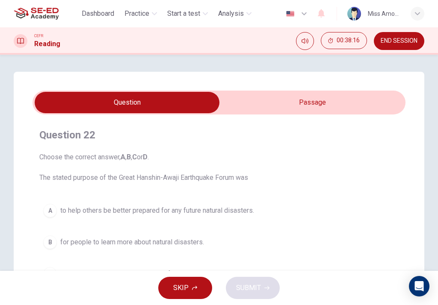
click at [307, 102] on input "checkbox" at bounding box center [126, 102] width 559 height 21
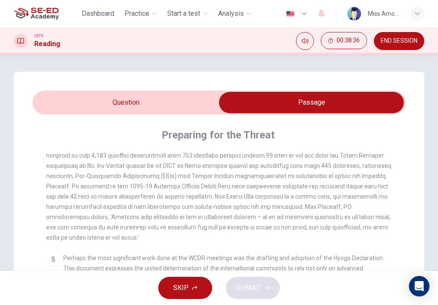
scroll to position [-1, 0]
click at [155, 103] on input "checkbox" at bounding box center [311, 102] width 559 height 21
checkbox input "false"
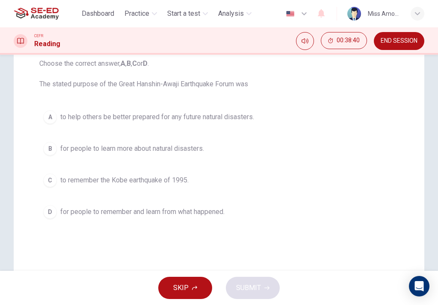
scroll to position [94, 0]
click at [50, 214] on div "D" at bounding box center [50, 212] width 14 height 14
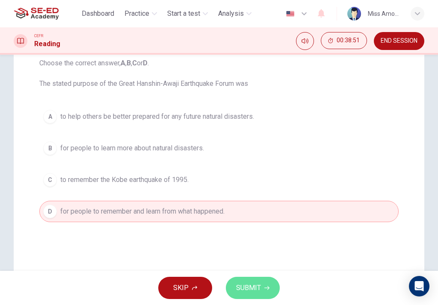
click at [262, 279] on button "SUBMIT" at bounding box center [253, 288] width 54 height 22
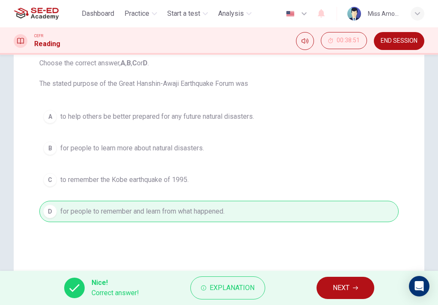
click at [351, 279] on button "NEXT" at bounding box center [345, 288] width 58 height 22
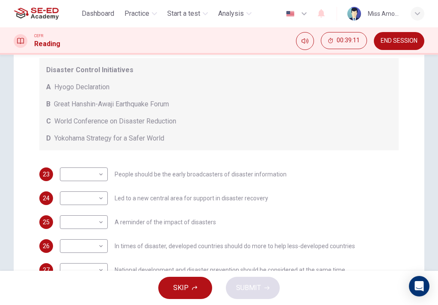
scroll to position [162, 0]
click at [98, 220] on body "This site uses cookies, as explained in our Privacy Policy . If you agree to th…" at bounding box center [219, 152] width 438 height 305
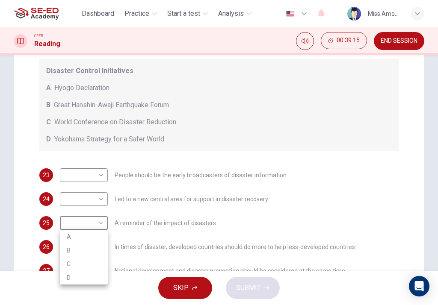
click at [74, 250] on li "B" at bounding box center [84, 251] width 48 height 14
type input "B"
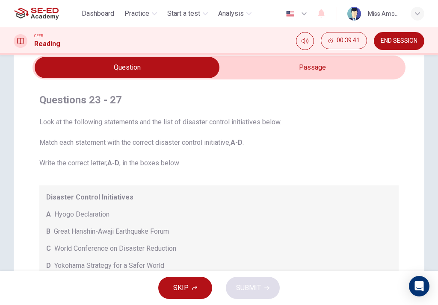
scroll to position [35, 0]
click at [338, 70] on input "checkbox" at bounding box center [126, 67] width 559 height 21
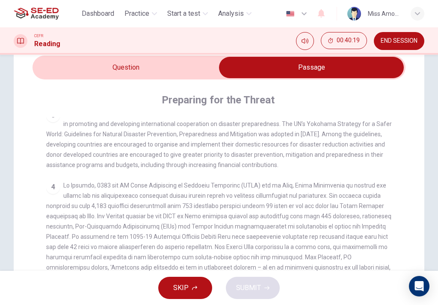
scroll to position [297, 0]
click at [104, 65] on input "checkbox" at bounding box center [311, 67] width 559 height 21
checkbox input "false"
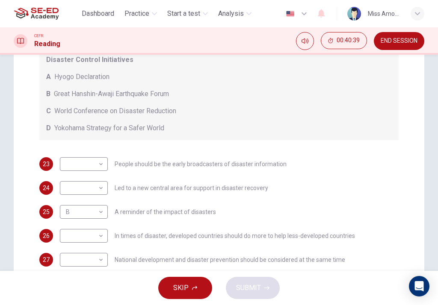
scroll to position [173, 0]
click at [98, 235] on body "This site uses cookies, as explained in our Privacy Policy . If you agree to th…" at bounding box center [219, 152] width 438 height 305
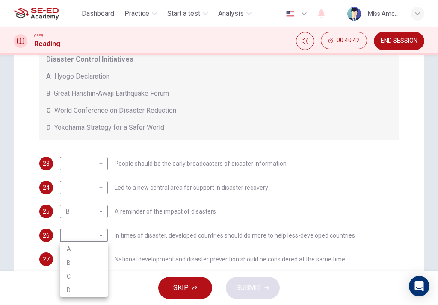
click at [83, 278] on li "C" at bounding box center [84, 277] width 48 height 14
type input "C"
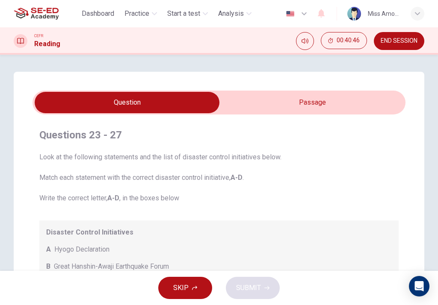
scroll to position [0, 0]
click at [327, 100] on input "checkbox" at bounding box center [126, 102] width 559 height 21
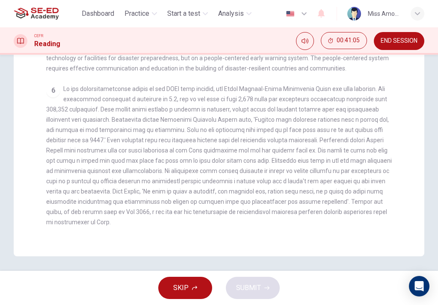
scroll to position [221, 0]
click at [345, 231] on div "CLICK TO ZOOM Click to Zoom 1 It is an unfortunate fact that over the past 20 y…" at bounding box center [224, 84] width 357 height 306
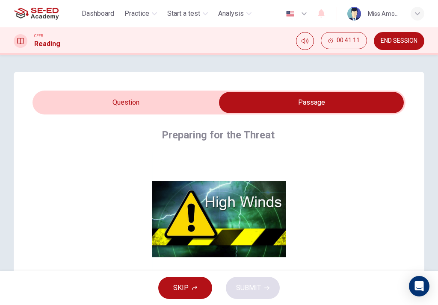
scroll to position [0, 0]
click at [121, 100] on input "checkbox" at bounding box center [311, 102] width 559 height 21
checkbox input "false"
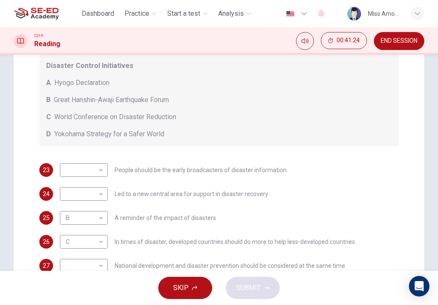
scroll to position [166, 0]
click at [94, 170] on body "This site uses cookies, as explained in our Privacy Policy . If you agree to th…" at bounding box center [219, 152] width 438 height 305
click at [81, 182] on li "A" at bounding box center [84, 184] width 48 height 14
type input "A"
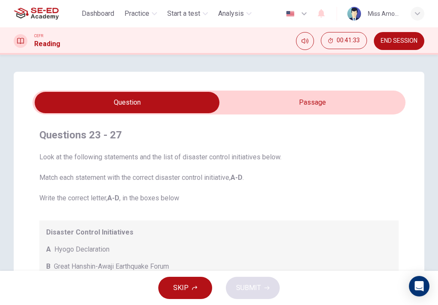
scroll to position [0, 0]
click at [314, 99] on input "checkbox" at bounding box center [126, 102] width 559 height 21
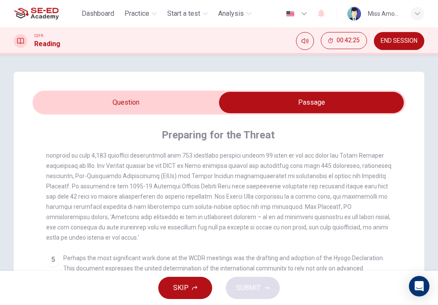
click at [182, 105] on input "checkbox" at bounding box center [311, 102] width 559 height 21
checkbox input "false"
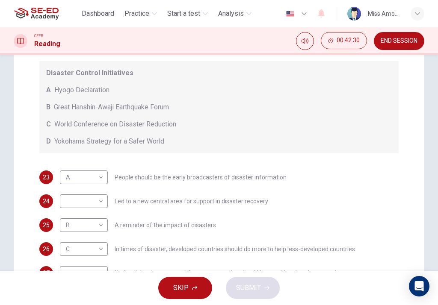
scroll to position [160, 0]
click at [85, 202] on body "This site uses cookies, as explained in our Privacy Policy . If you agree to th…" at bounding box center [219, 152] width 438 height 305
click at [73, 215] on li "A" at bounding box center [84, 215] width 48 height 14
type input "A"
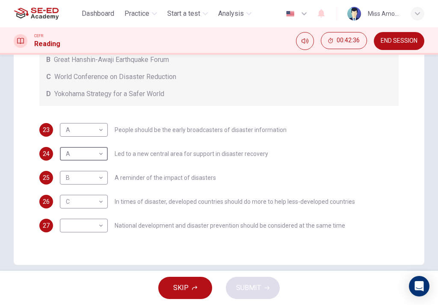
scroll to position [207, 0]
click at [83, 230] on body "This site uses cookies, as explained in our Privacy Policy . If you agree to th…" at bounding box center [219, 152] width 438 height 305
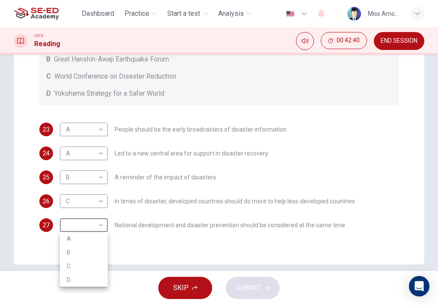
click at [71, 279] on li "D" at bounding box center [84, 280] width 48 height 14
type input "D"
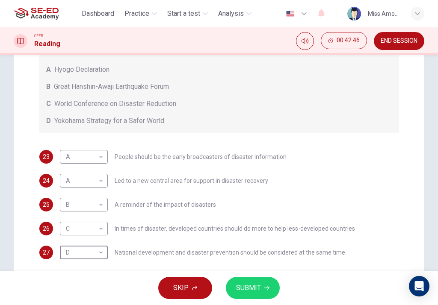
scroll to position [180, 0]
click at [261, 279] on button "SUBMIT" at bounding box center [253, 288] width 54 height 22
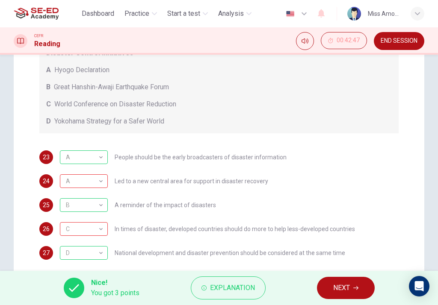
click at [238, 279] on span "Explanation" at bounding box center [232, 288] width 45 height 12
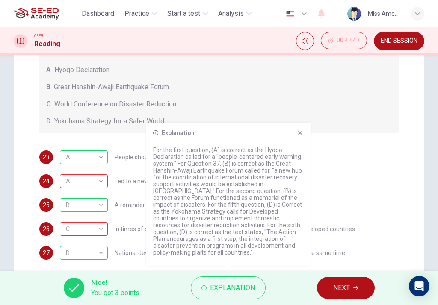
click at [348, 279] on span "NEXT" at bounding box center [341, 288] width 17 height 12
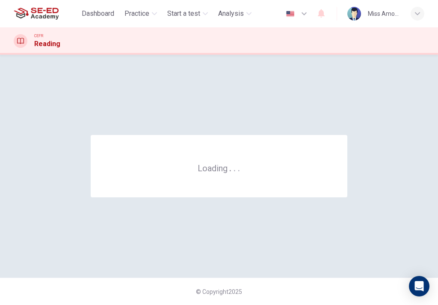
scroll to position [0, 0]
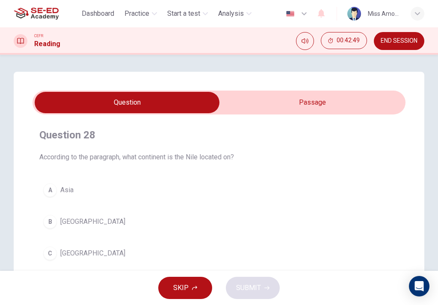
click at [332, 97] on input "checkbox" at bounding box center [126, 102] width 559 height 21
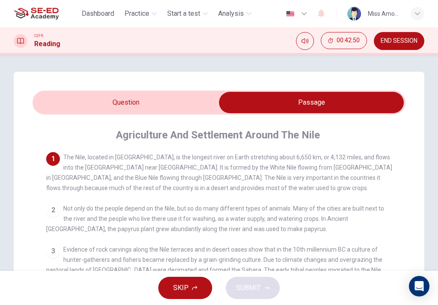
click at [72, 92] on input "checkbox" at bounding box center [311, 102] width 559 height 21
checkbox input "false"
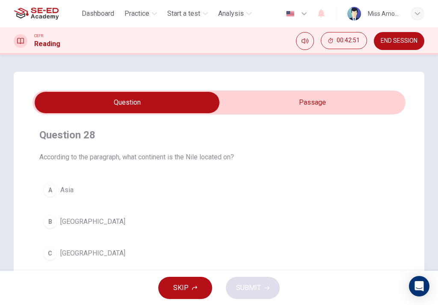
click at [403, 40] on span "END SESSION" at bounding box center [398, 41] width 37 height 7
